Goal: Go to known website: Access a specific website the user already knows

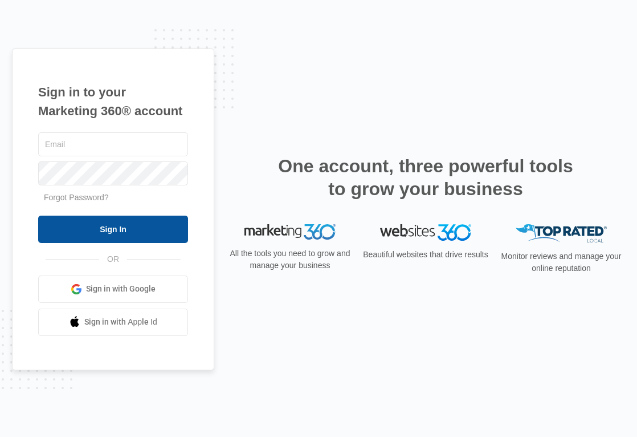
type input "[PERSON_NAME][EMAIL_ADDRESS][PERSON_NAME][DOMAIN_NAME]"
click at [113, 225] on input "Sign In" at bounding box center [113, 228] width 150 height 27
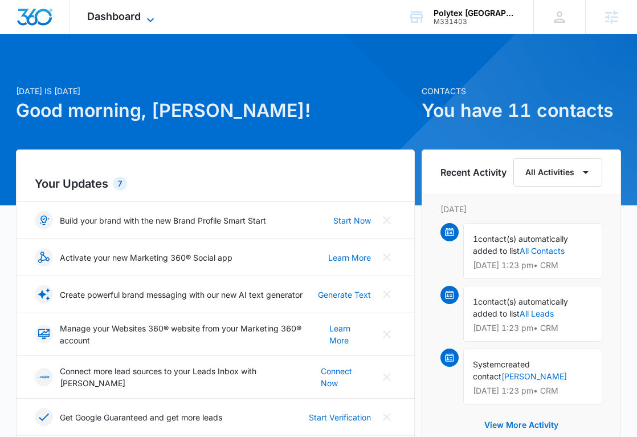
click at [133, 19] on span "Dashboard" at bounding box center [114, 16] width 54 height 12
